Goal: Information Seeking & Learning: Understand process/instructions

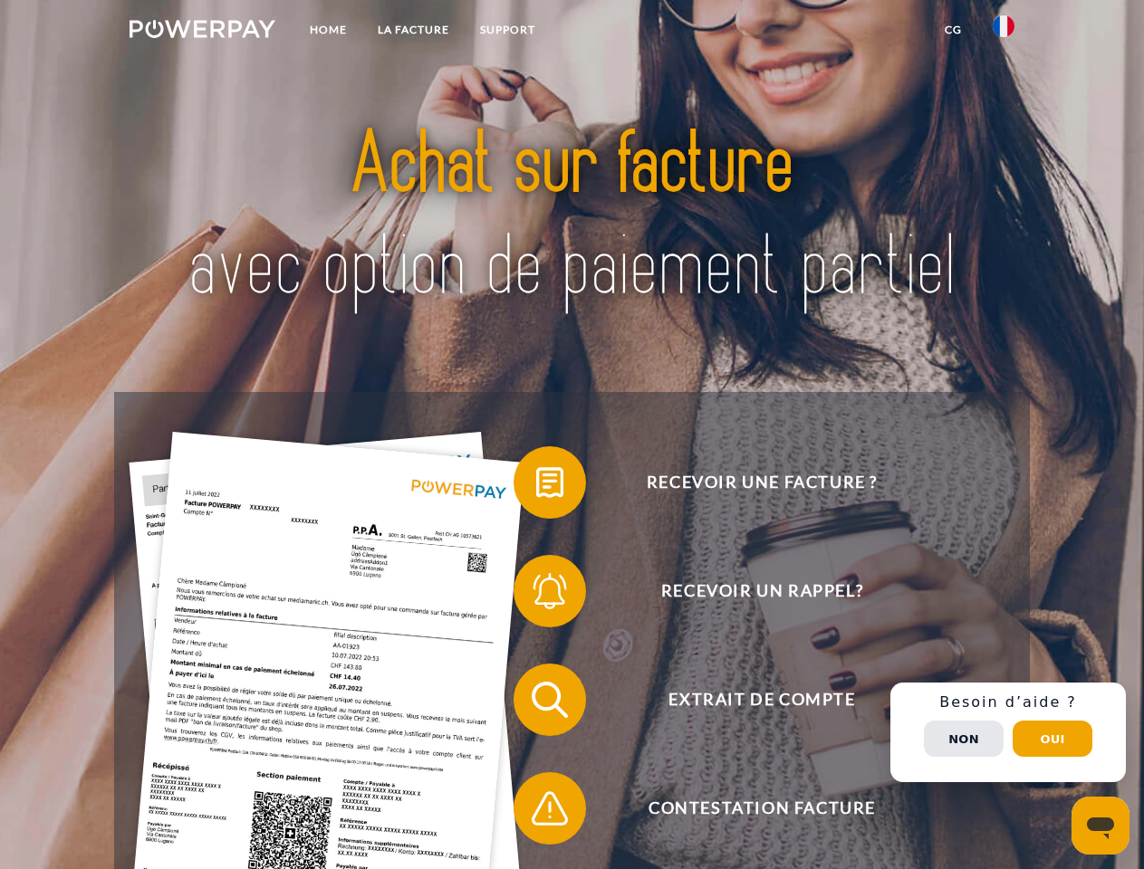
click at [202, 32] on img at bounding box center [202, 29] width 146 height 18
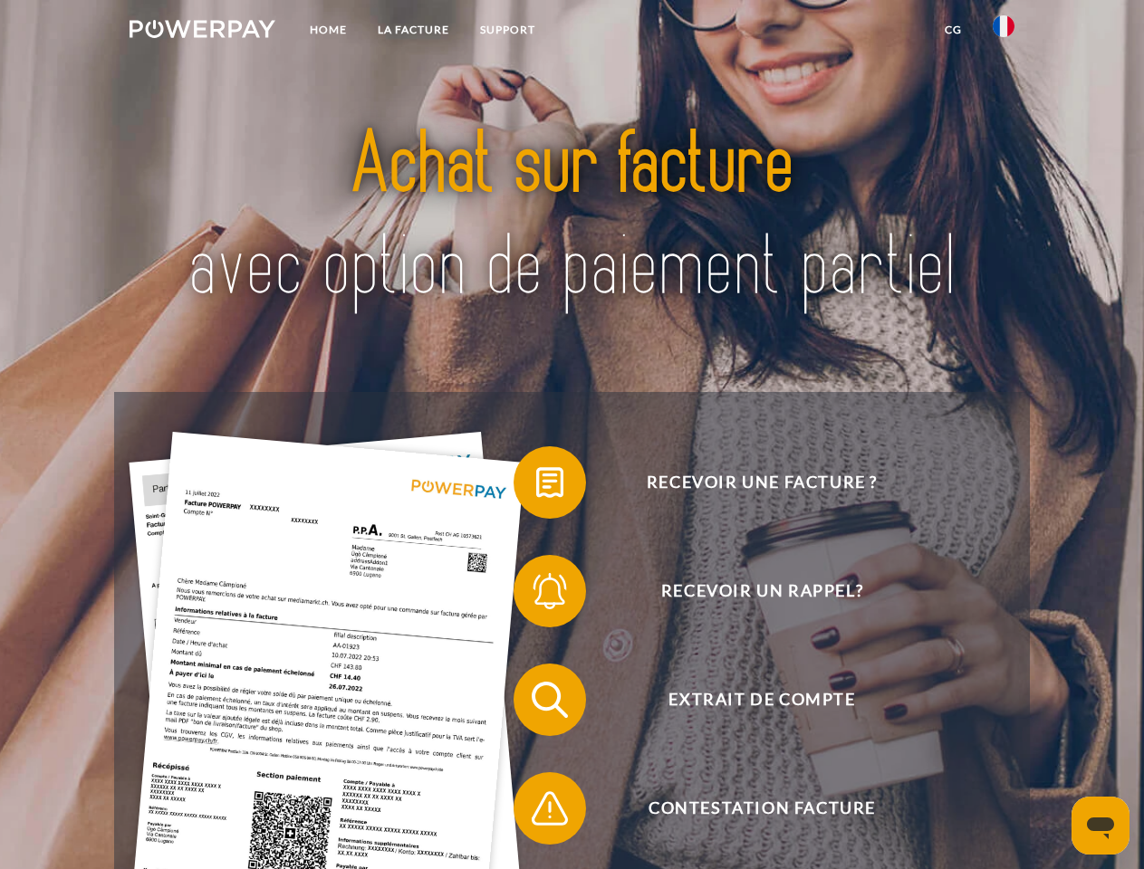
click at [1003, 32] on img at bounding box center [1003, 26] width 22 height 22
click at [953, 30] on link "CG" at bounding box center [953, 30] width 48 height 33
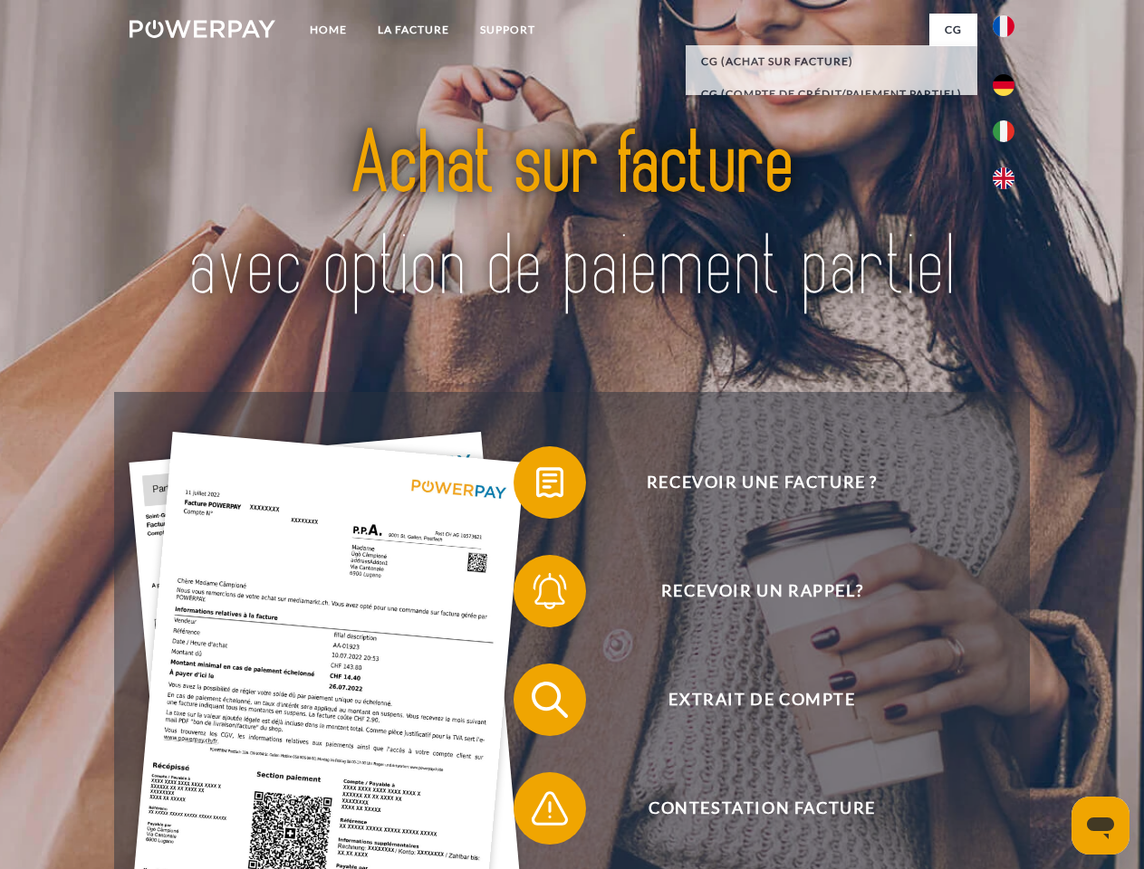
click at [536, 486] on span at bounding box center [522, 482] width 91 height 91
click at [536, 595] on span at bounding box center [522, 591] width 91 height 91
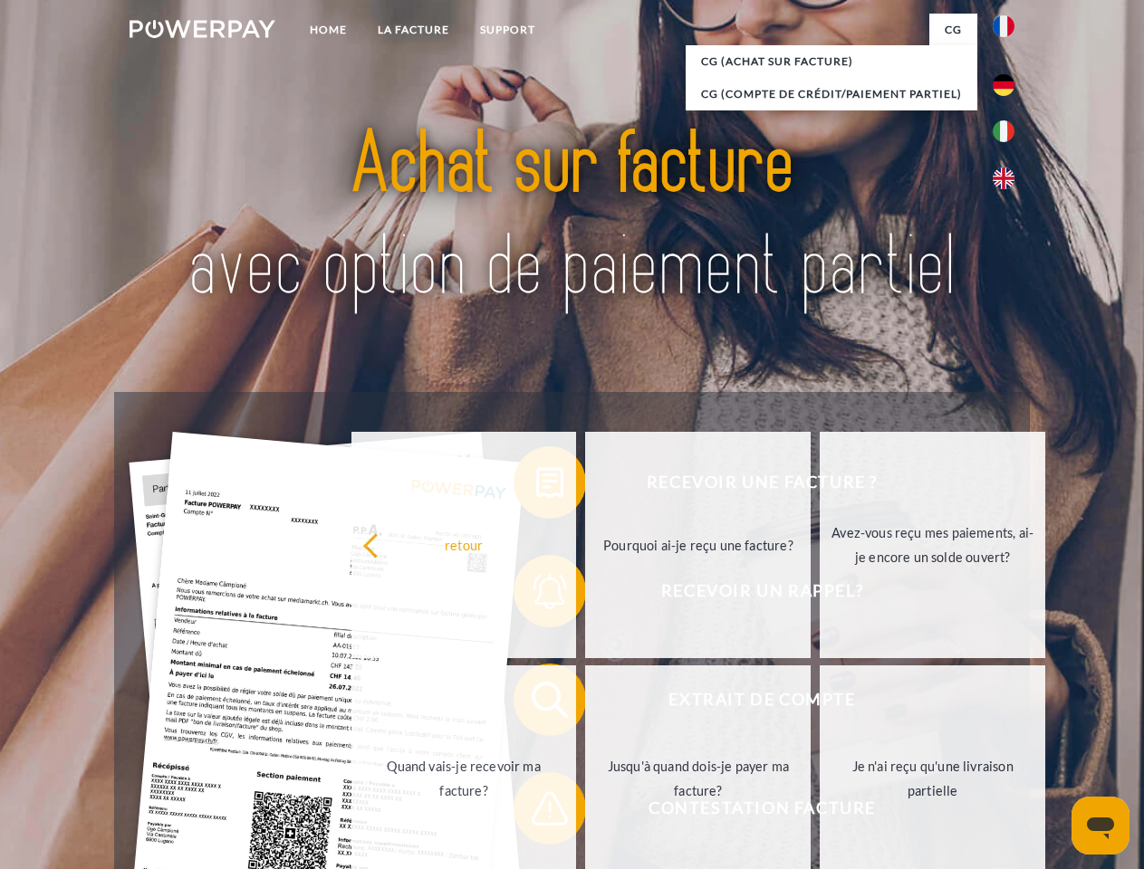
click at [585, 704] on link "Jusqu'à quand dois-je payer ma facture?" at bounding box center [697, 779] width 225 height 226
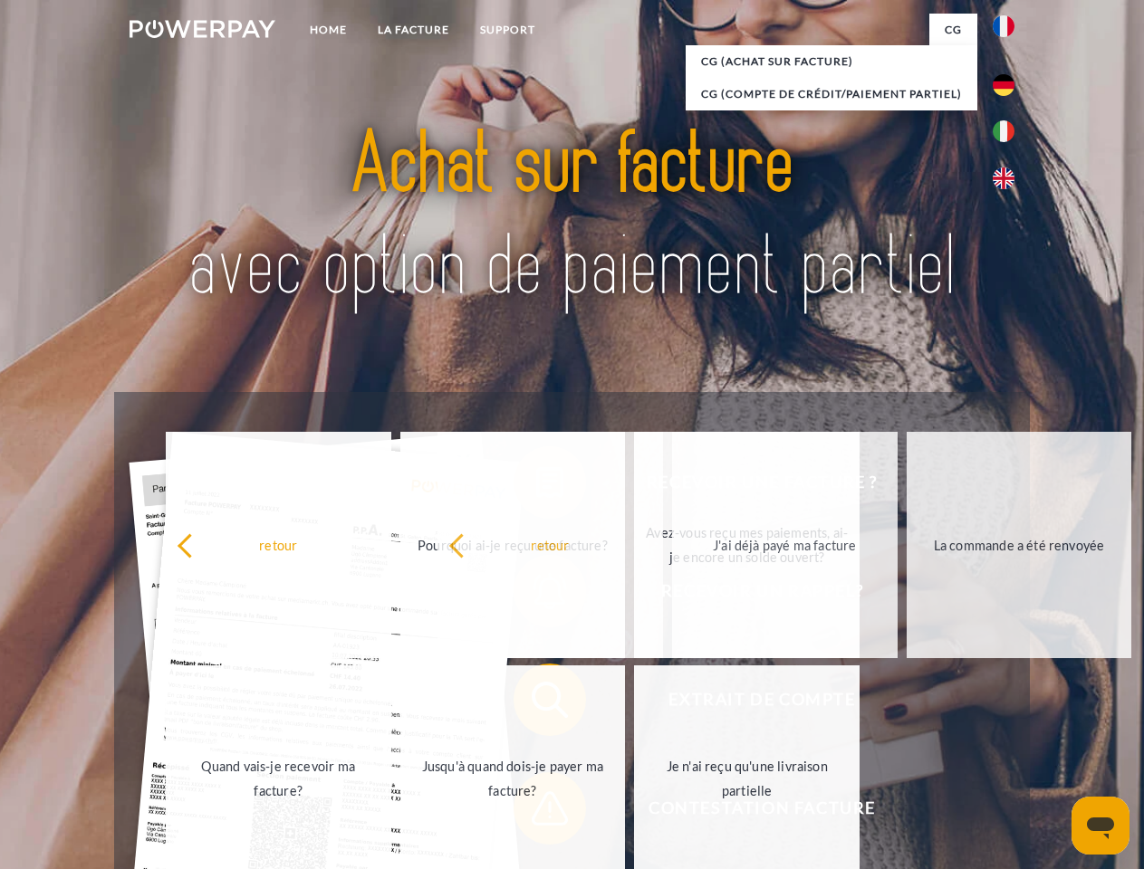
click at [536, 812] on span at bounding box center [522, 808] width 91 height 91
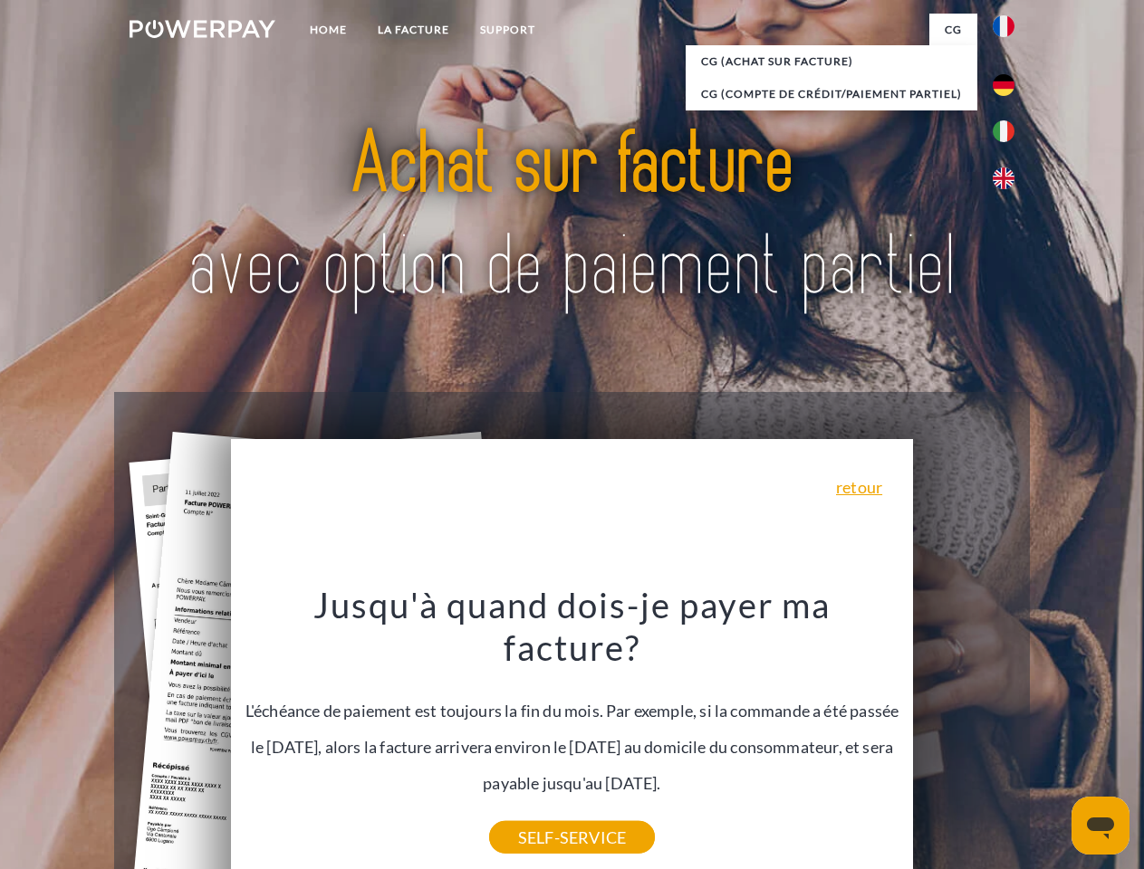
click at [1008, 733] on div "Recevoir une facture ? Recevoir un rappel? Extrait de compte retour" at bounding box center [571, 754] width 915 height 724
click at [963, 736] on span "Extrait de compte" at bounding box center [762, 700] width 444 height 72
click at [1052, 739] on header "Home LA FACTURE Support" at bounding box center [572, 625] width 1144 height 1250
